Goal: Communication & Community: Answer question/provide support

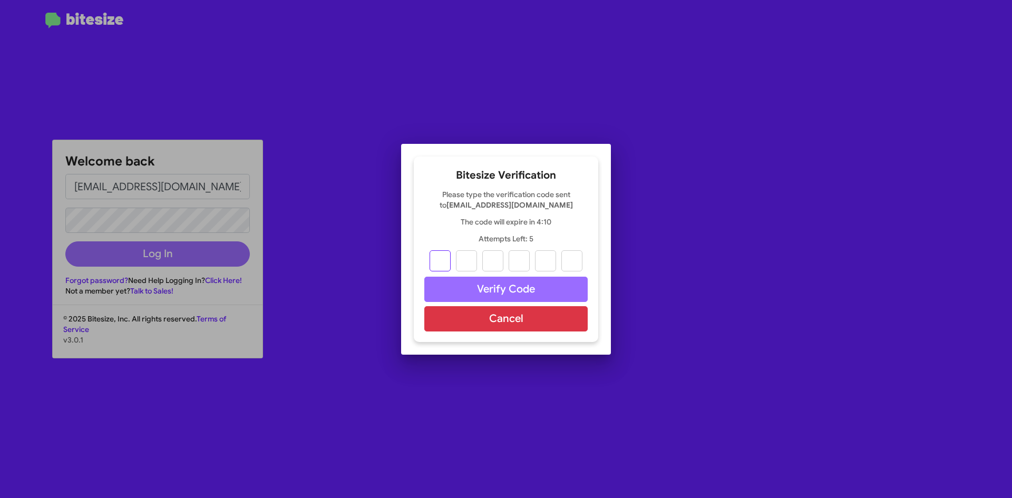
type input "2"
type input "7"
type input "1"
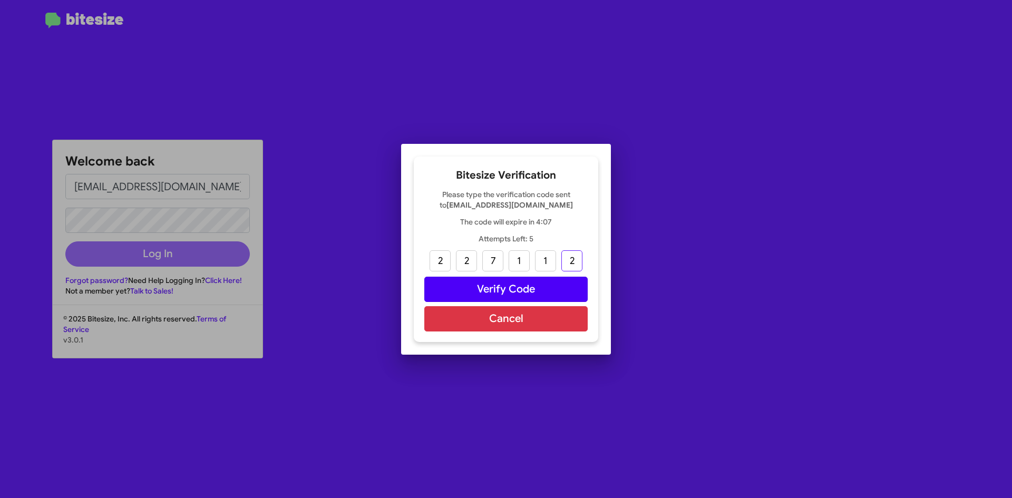
type input "2"
click at [481, 290] on button "Verify Code" at bounding box center [505, 289] width 163 height 25
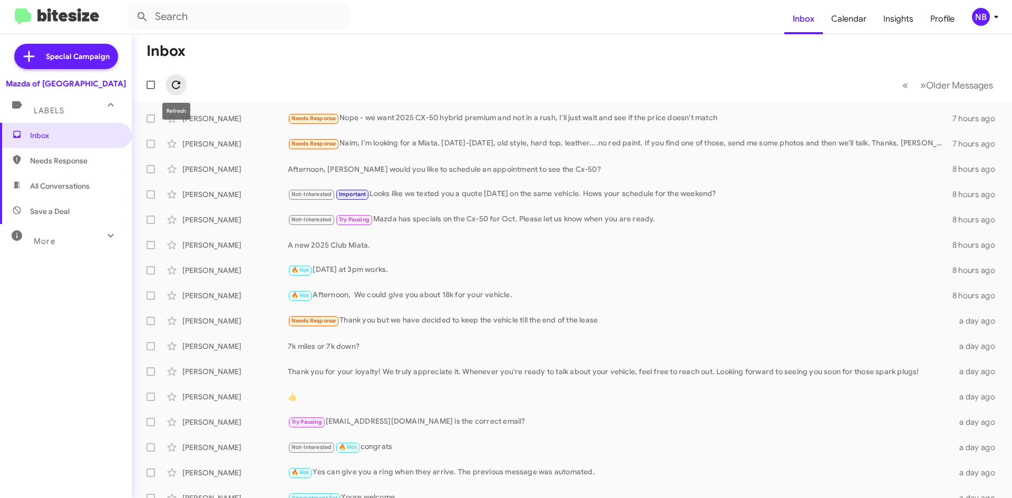
click at [173, 85] on icon at bounding box center [176, 85] width 13 height 13
click at [176, 87] on icon at bounding box center [176, 85] width 13 height 13
click at [926, 84] on span "Older Messages" at bounding box center [959, 86] width 67 height 12
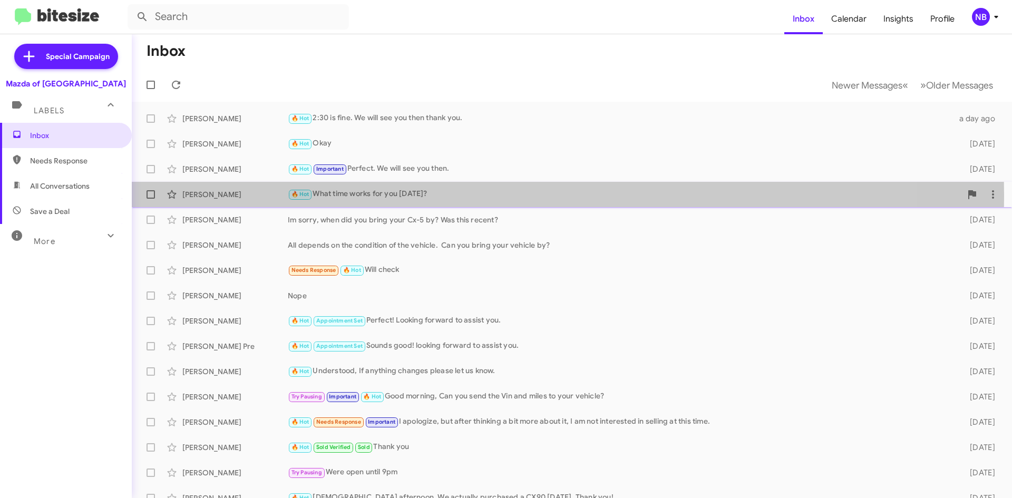
click at [224, 196] on div "[PERSON_NAME]" at bounding box center [234, 194] width 105 height 11
click at [224, 197] on div "[PERSON_NAME]" at bounding box center [234, 194] width 105 height 11
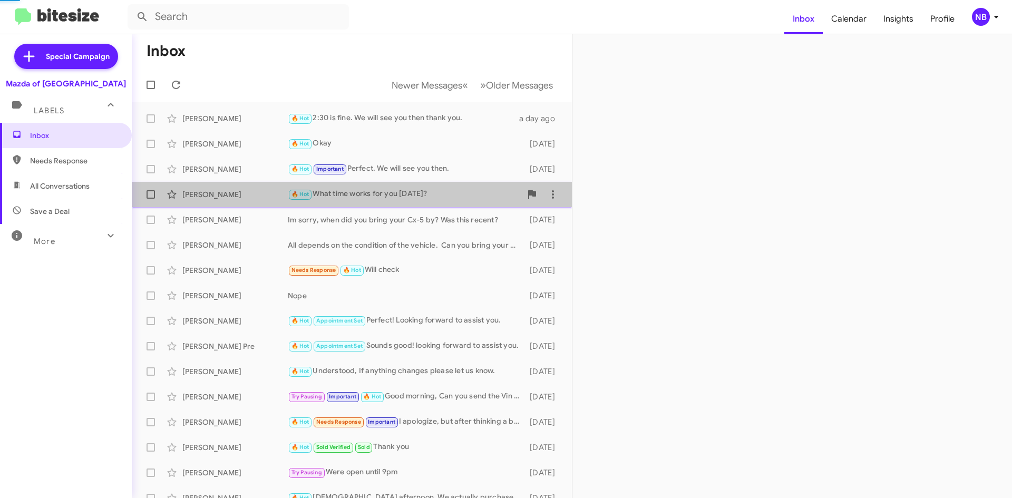
click at [383, 196] on div "🔥 Hot What time works for you [DATE]?" at bounding box center [405, 194] width 234 height 12
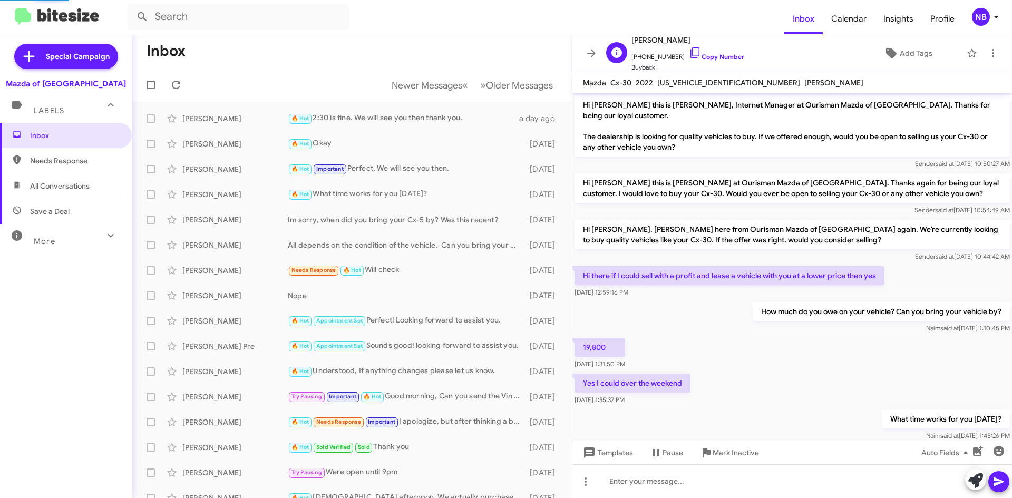
scroll to position [13, 0]
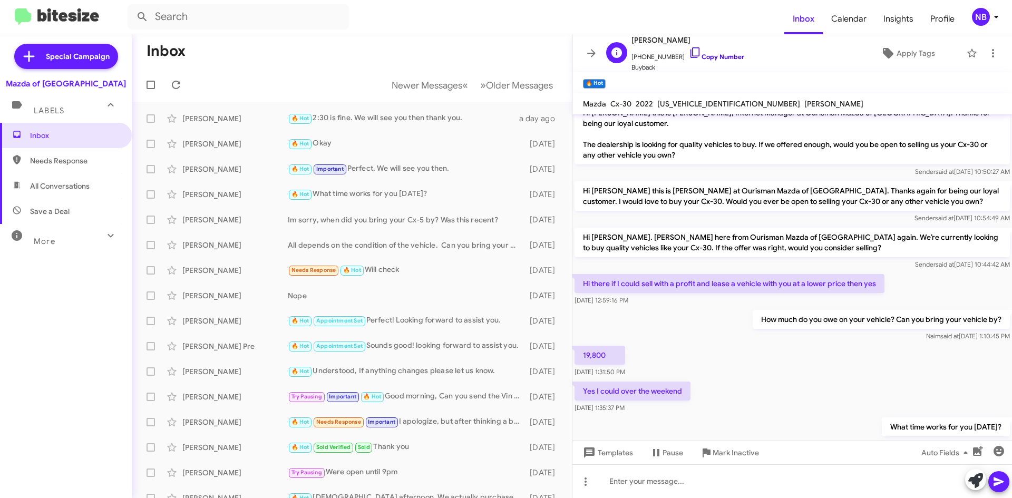
click at [724, 54] on link "Copy Number" at bounding box center [716, 57] width 55 height 8
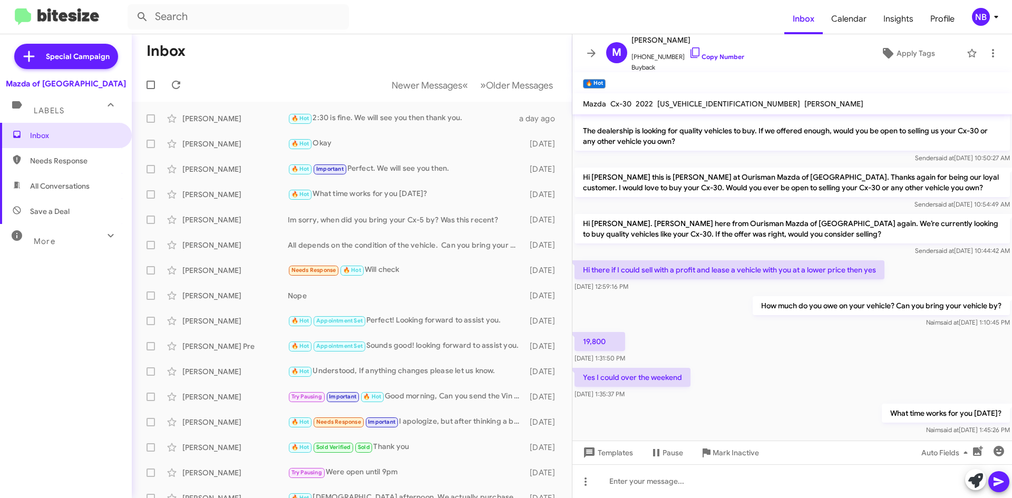
scroll to position [34, 0]
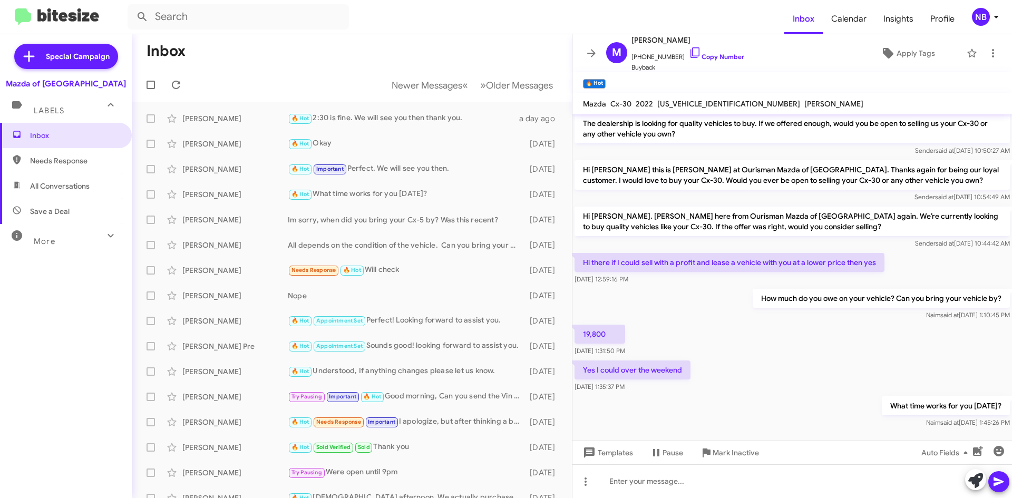
drag, startPoint x: 669, startPoint y: 206, endPoint x: 805, endPoint y: 223, distance: 137.6
click at [799, 228] on div "Hi [PERSON_NAME]. [PERSON_NAME] here from Ourisman Mazda of [GEOGRAPHIC_DATA] a…" at bounding box center [792, 228] width 435 height 42
click at [960, 193] on span "Sender said at [DATE] 10:54:49 AM" at bounding box center [962, 197] width 95 height 8
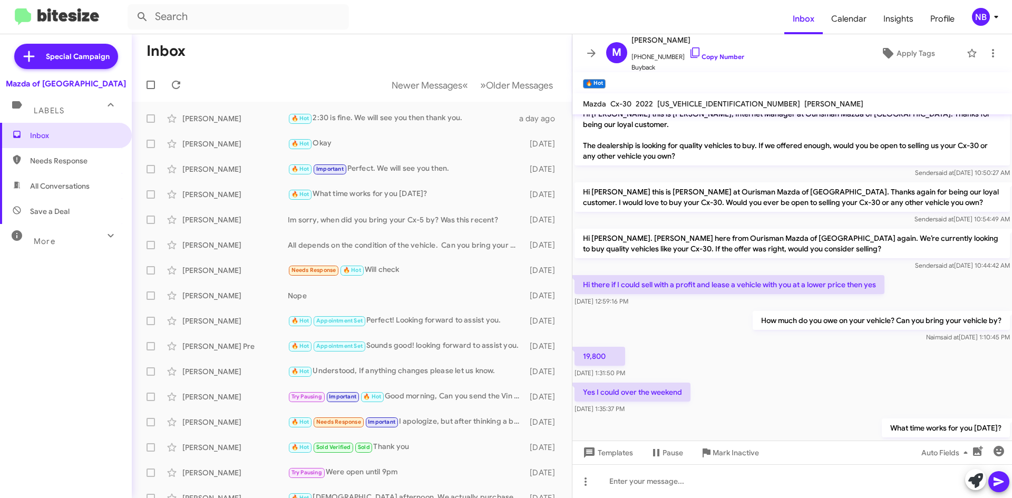
scroll to position [0, 0]
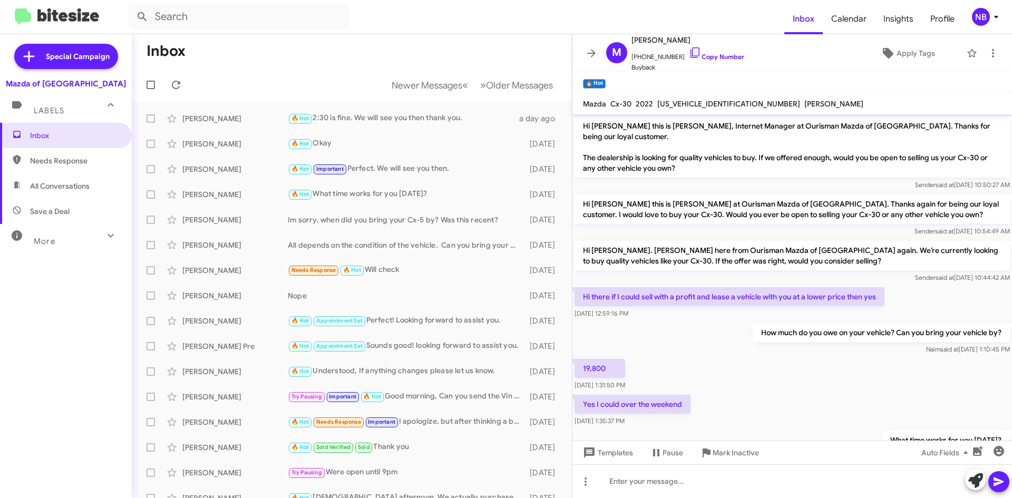
drag, startPoint x: 753, startPoint y: 105, endPoint x: 723, endPoint y: 109, distance: 29.8
click at [723, 109] on div "Mazda Cx-30 2022 [US_VEHICLE_IDENTIFICATION_NUMBER] [PERSON_NAME]" at bounding box center [723, 104] width 285 height 13
click at [723, 109] on div "[US_VEHICLE_IDENTIFICATION_NUMBER]" at bounding box center [728, 104] width 147 height 13
click at [458, 83] on button "Newer Messages « Previous" at bounding box center [429, 85] width 89 height 22
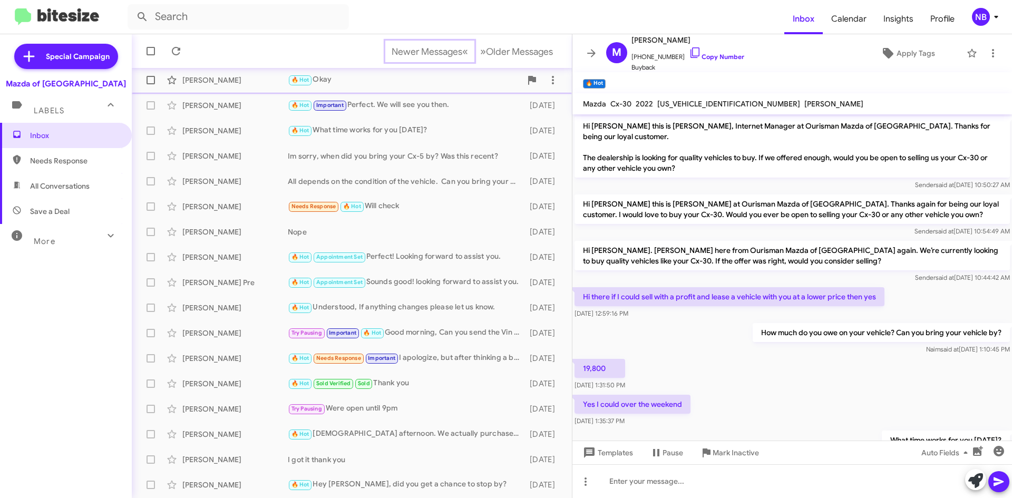
scroll to position [114, 0]
